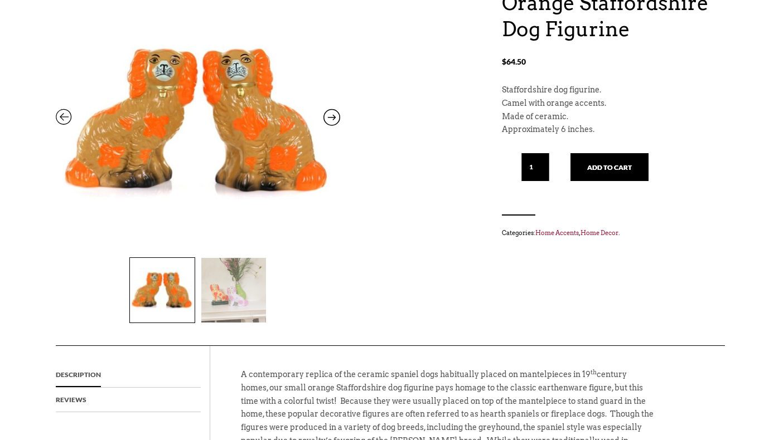
scroll to position [152, 0]
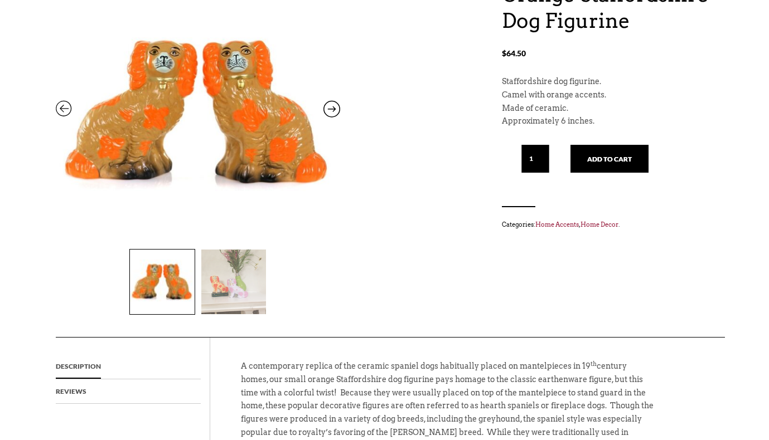
click at [244, 278] on img at bounding box center [233, 282] width 65 height 65
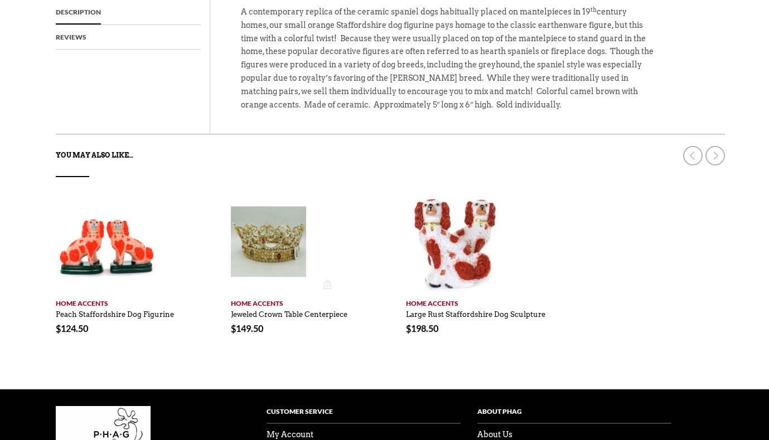
scroll to position [519, 0]
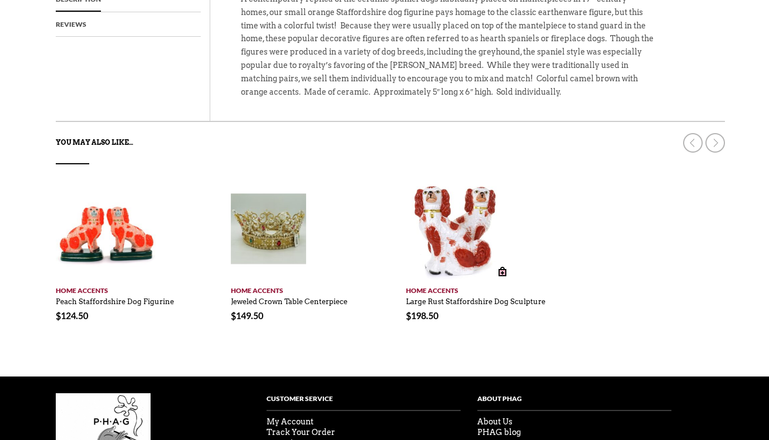
click at [450, 263] on img at bounding box center [456, 231] width 100 height 100
